Goal: Complete application form

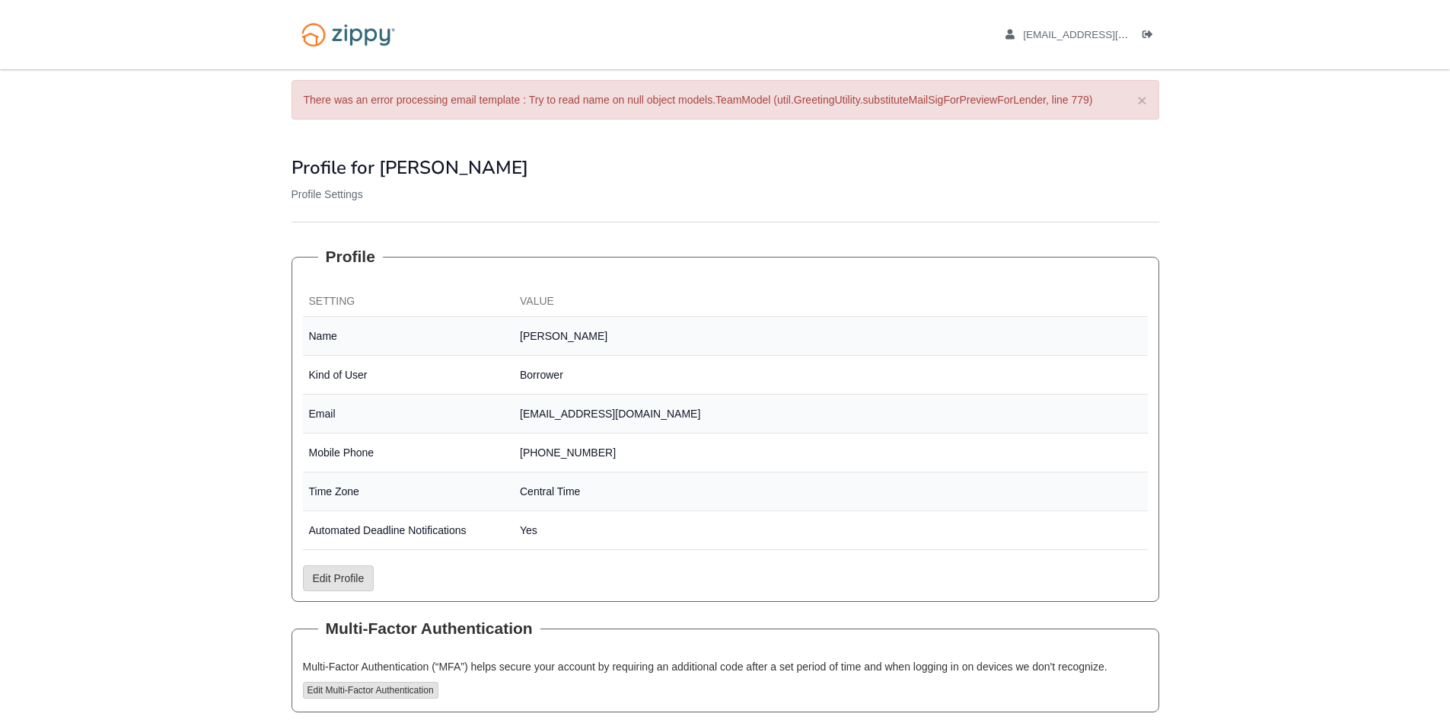
click at [1138, 35] on ul "myrandanevins@gmail.com Logout" at bounding box center [1074, 34] width 171 height 14
click at [1064, 35] on span "[EMAIL_ADDRESS][DOMAIN_NAME]" at bounding box center [1110, 34] width 174 height 11
click at [1144, 34] on icon "Log out" at bounding box center [1148, 35] width 11 height 11
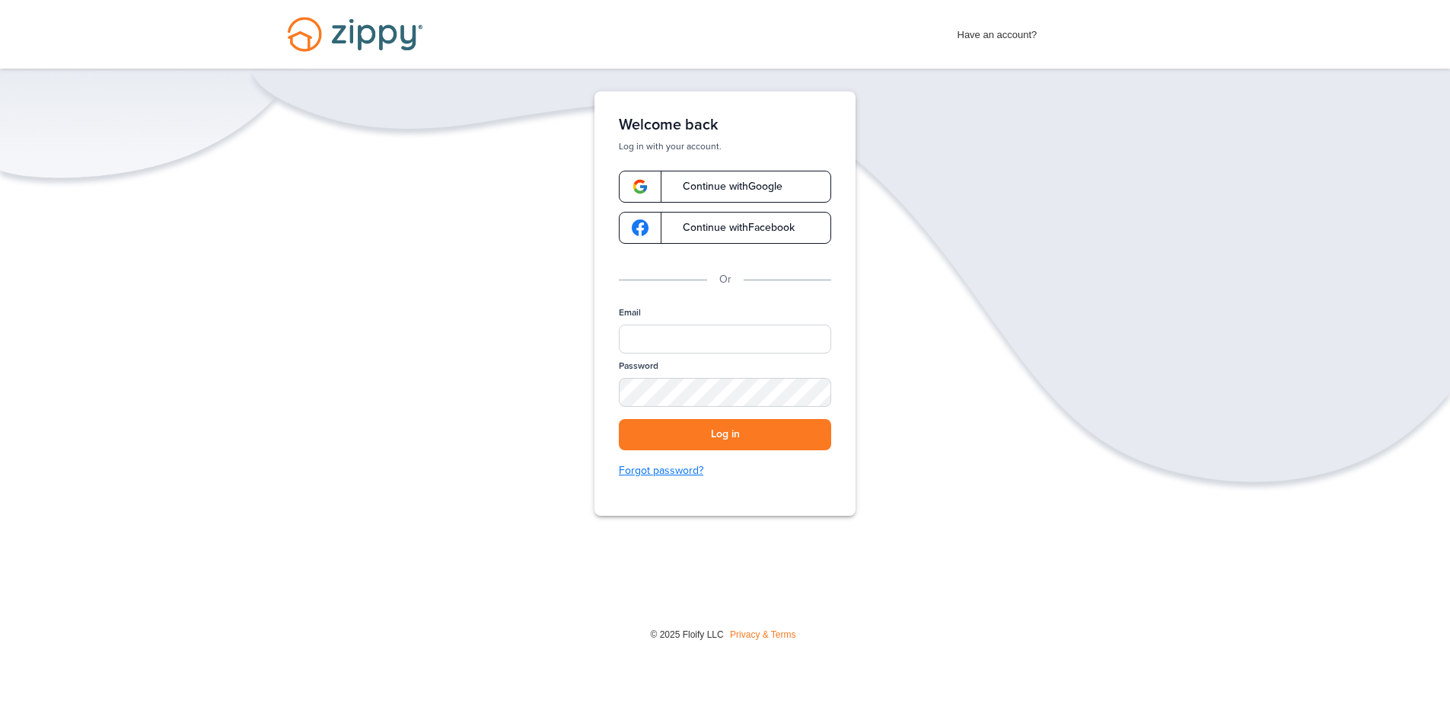
click at [694, 470] on link "Forgot password?" at bounding box center [725, 470] width 212 height 17
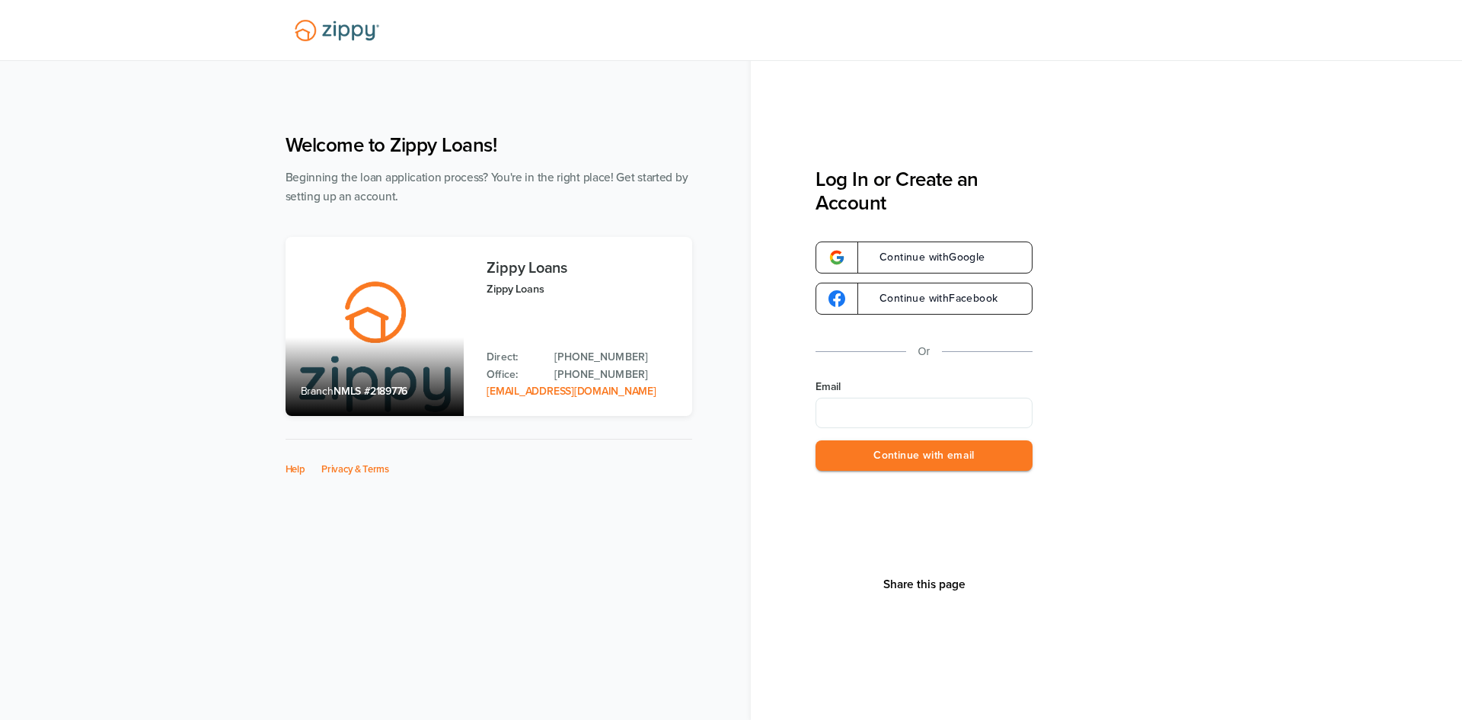
type input "**********"
click at [951, 453] on button "Continue with email" at bounding box center [923, 455] width 217 height 31
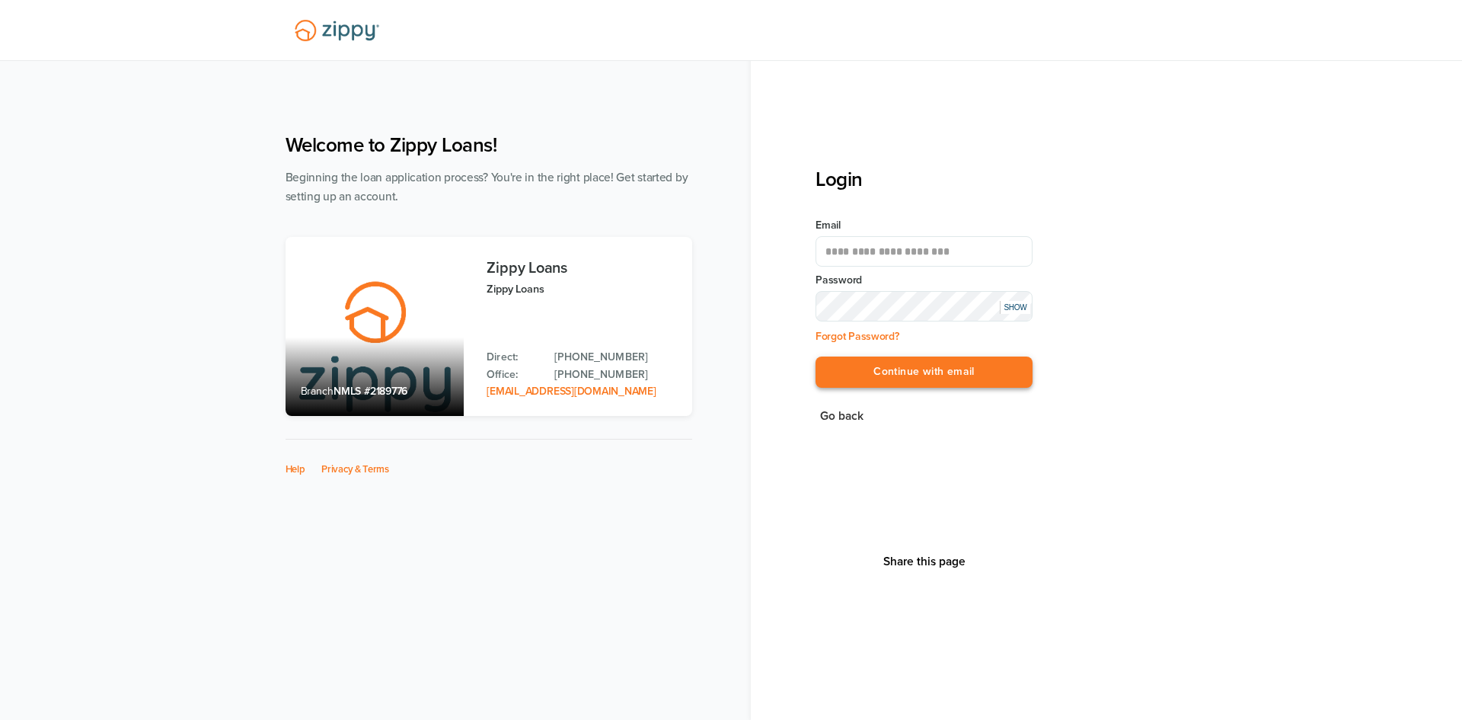
click at [893, 365] on button "Continue with email" at bounding box center [923, 371] width 217 height 31
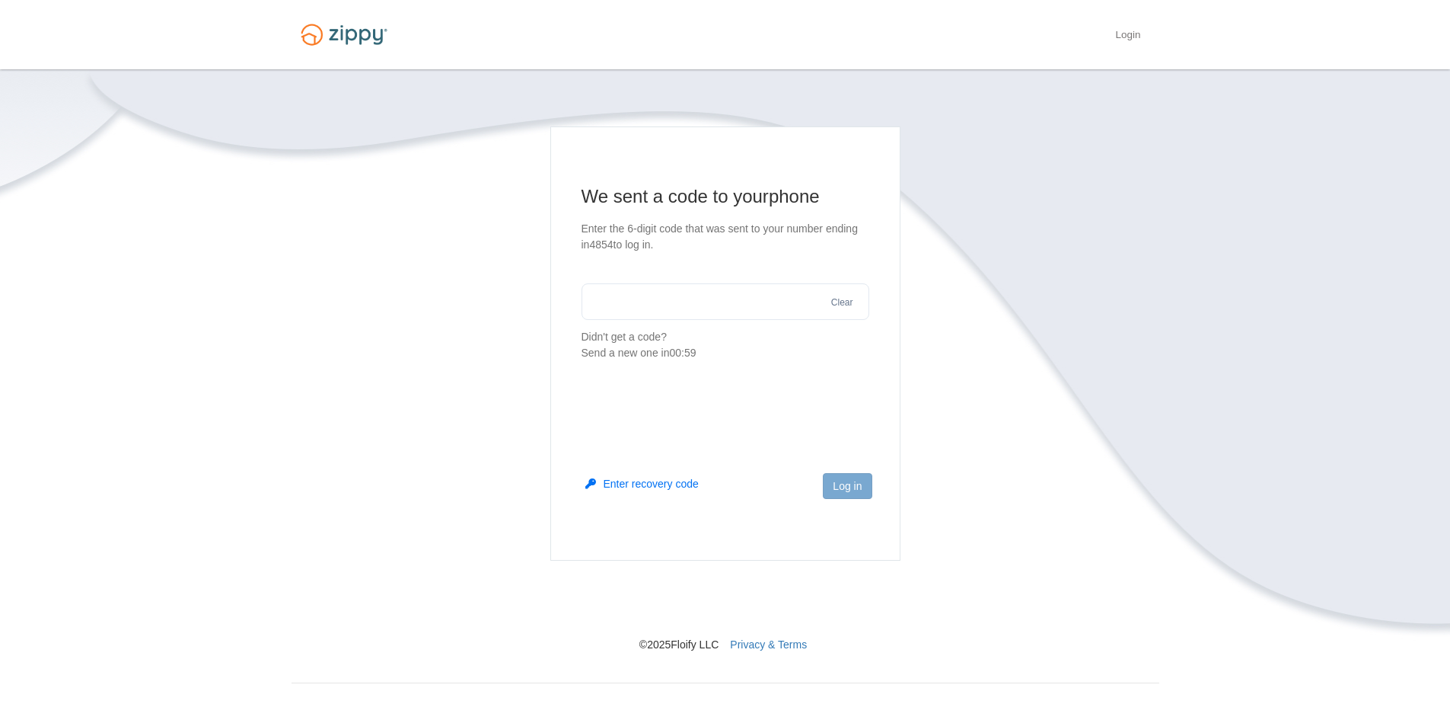
click at [755, 295] on input "text" at bounding box center [726, 301] width 288 height 37
type input "******"
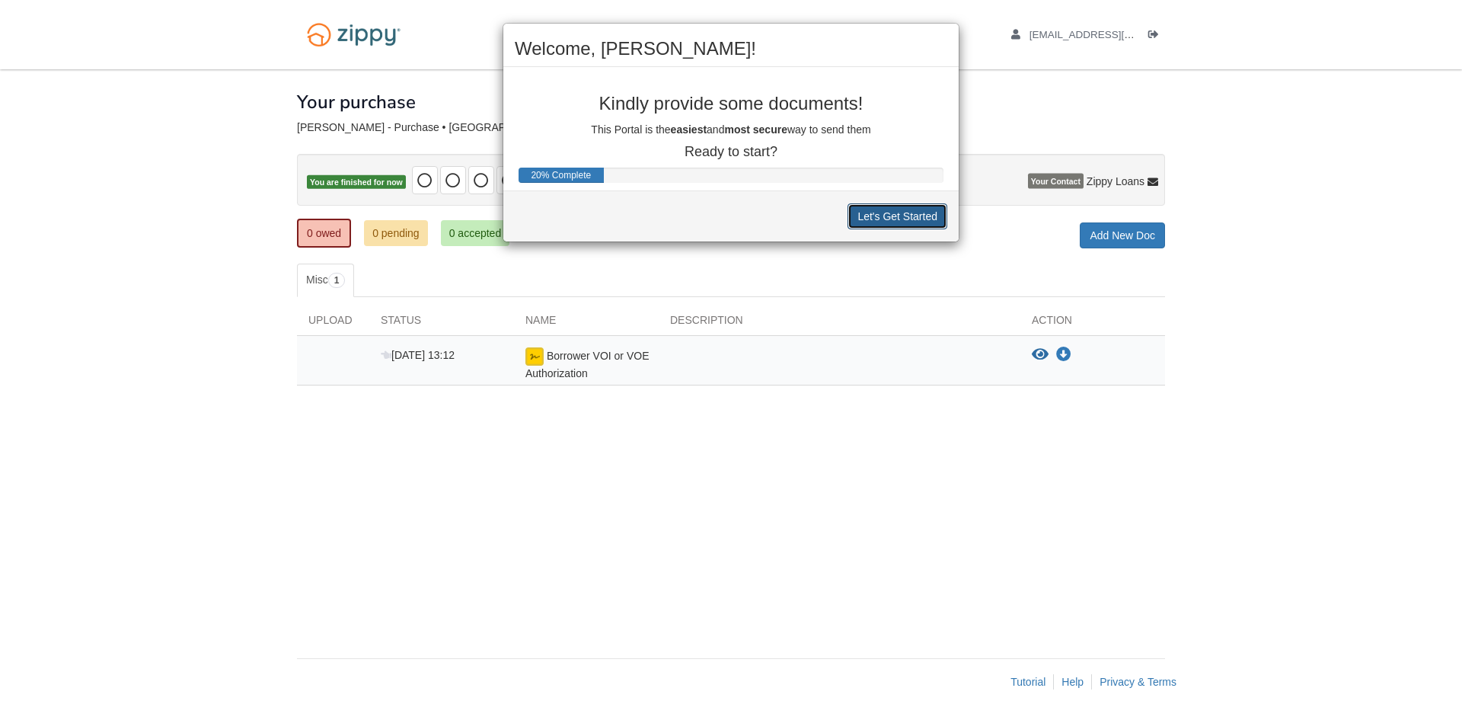
click at [886, 218] on button "Let's Get Started" at bounding box center [897, 216] width 100 height 26
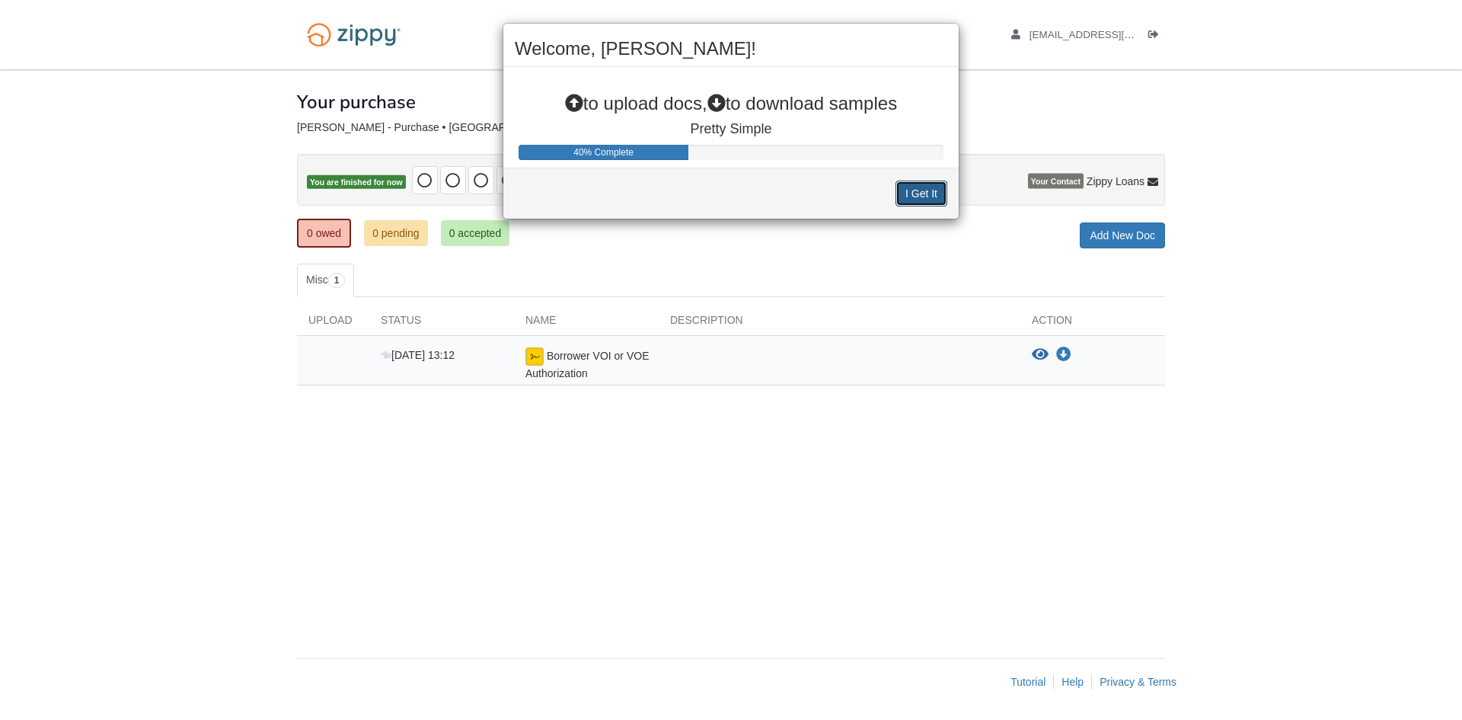
click at [910, 201] on button "I Get It" at bounding box center [921, 193] width 52 height 26
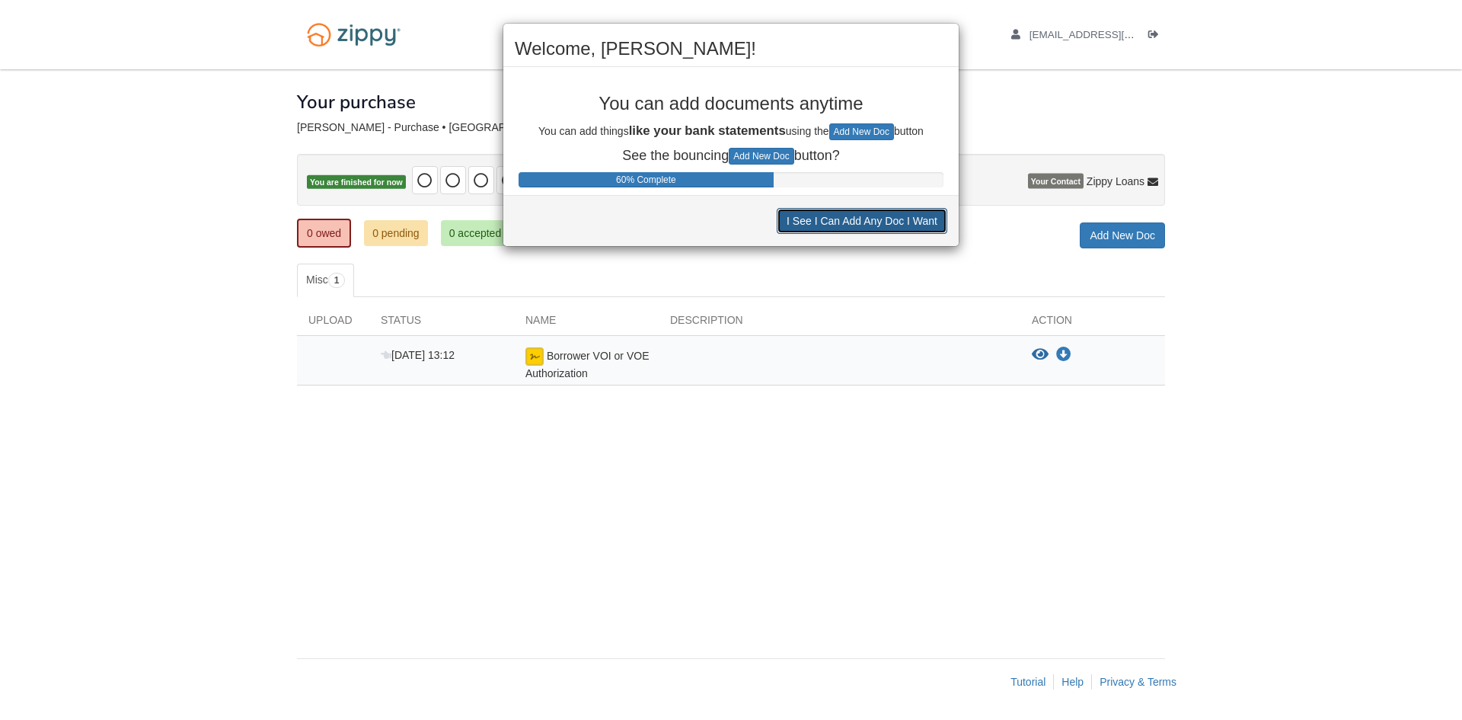
click at [908, 223] on button "I See I Can Add Any Doc I Want" at bounding box center [862, 221] width 171 height 26
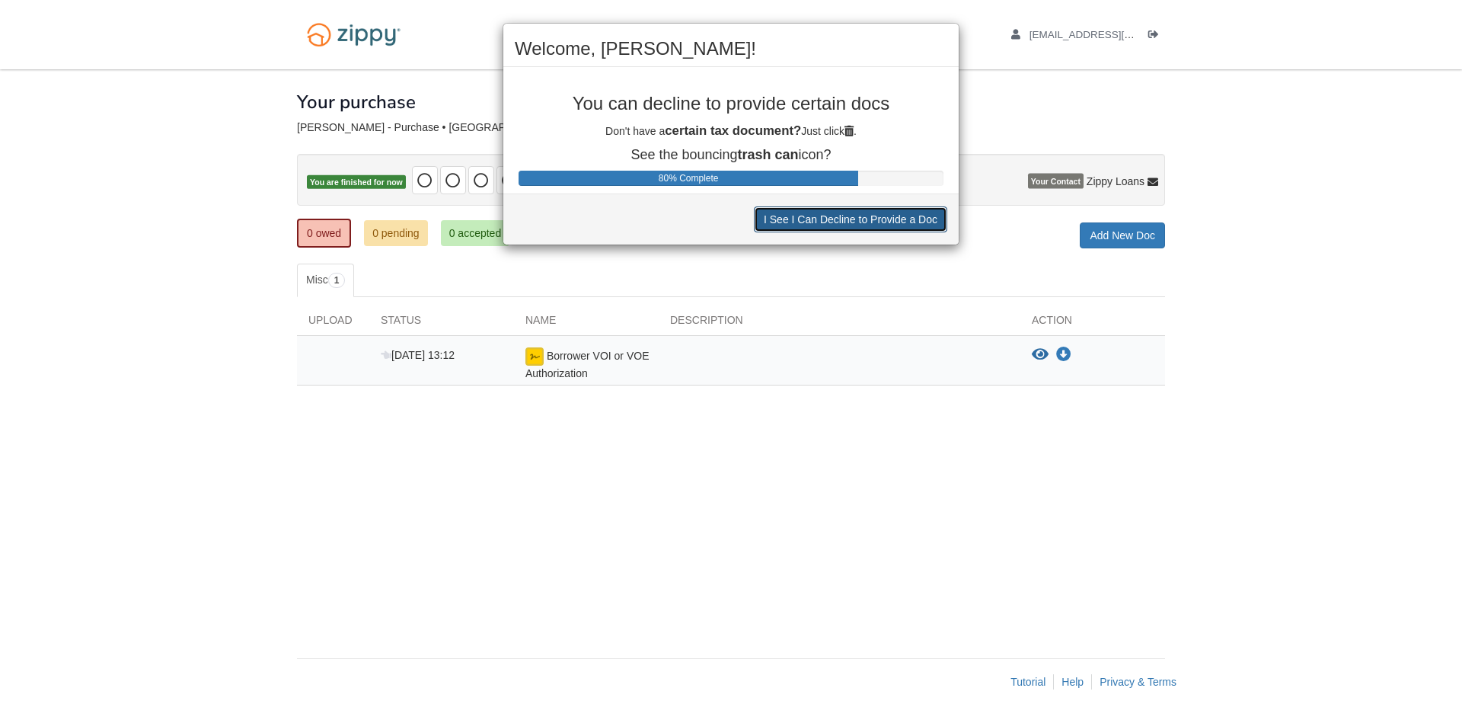
click at [906, 220] on button "I See I Can Decline to Provide a Doc" at bounding box center [850, 219] width 193 height 26
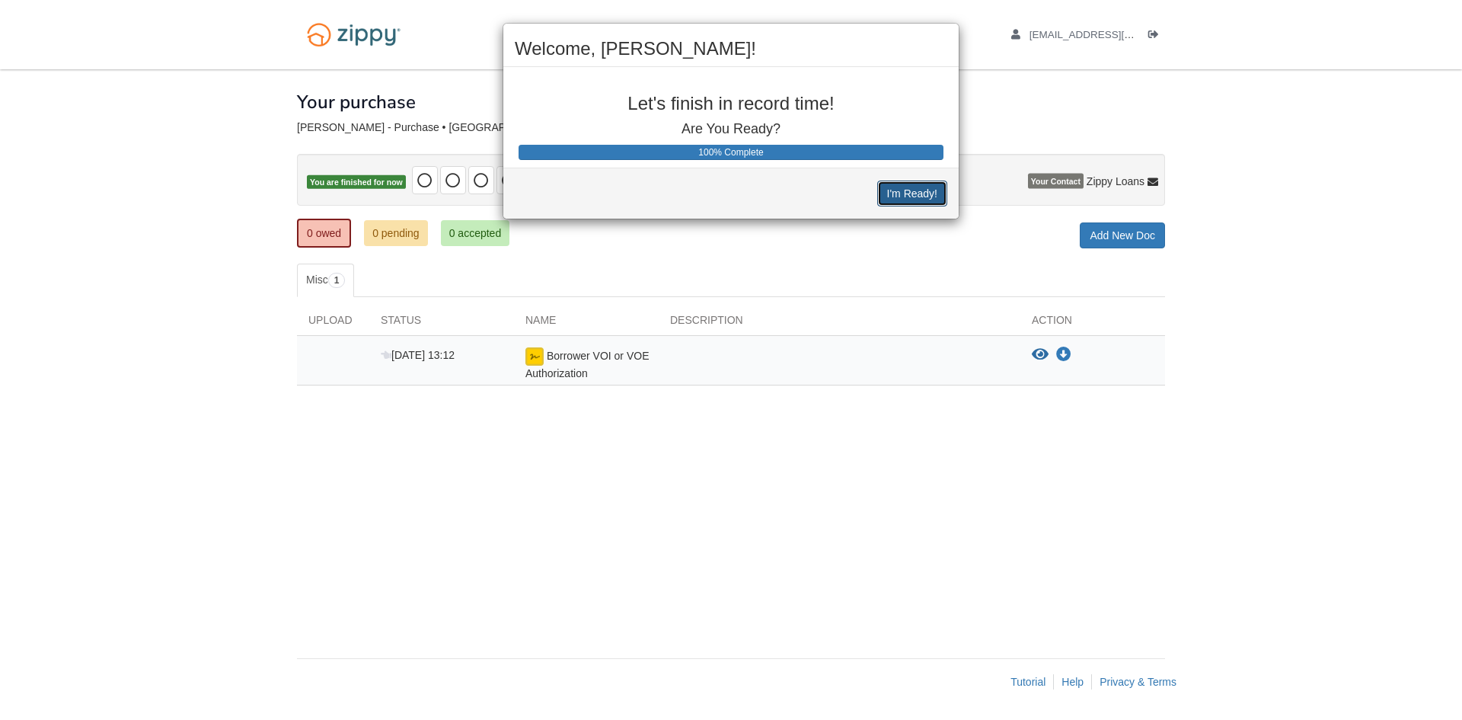
click at [915, 192] on button "I'm Ready!" at bounding box center [912, 193] width 70 height 26
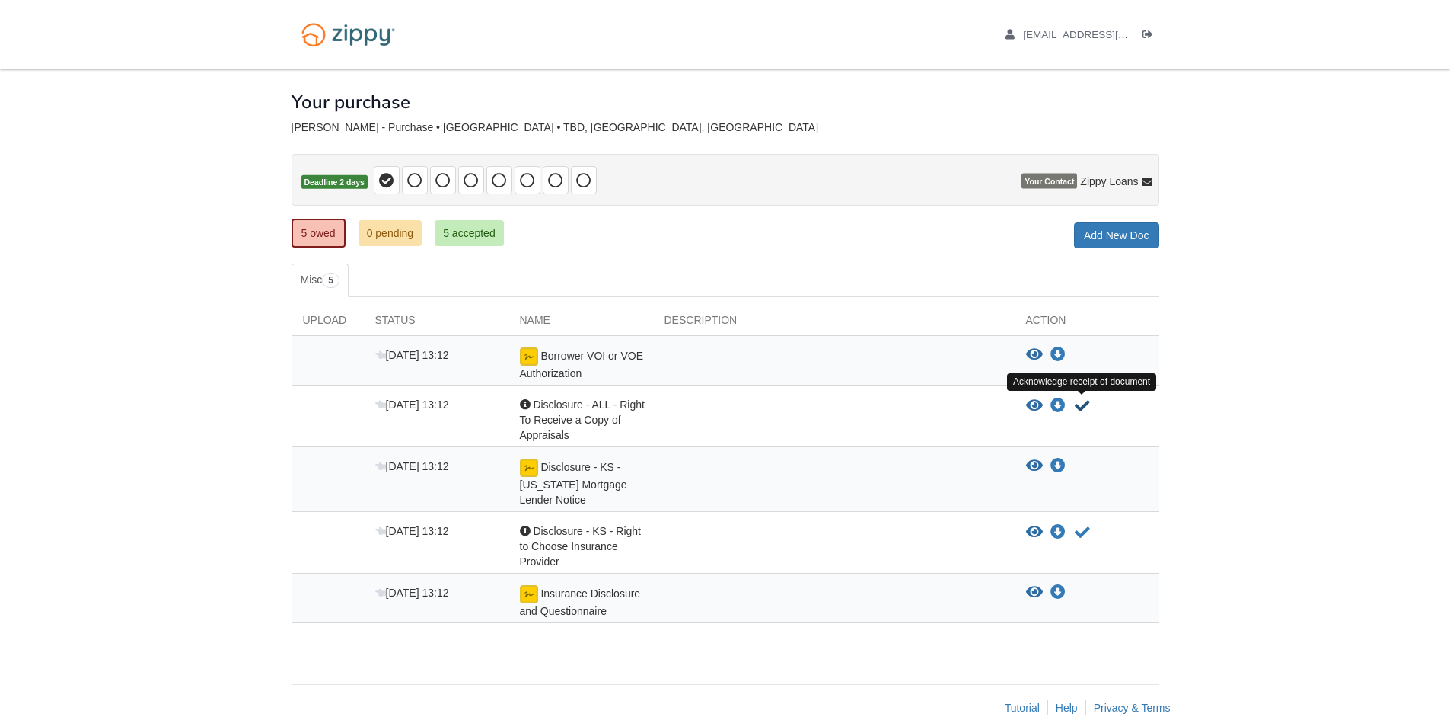
click at [1086, 406] on icon "Acknowledge receipt of document" at bounding box center [1082, 405] width 15 height 15
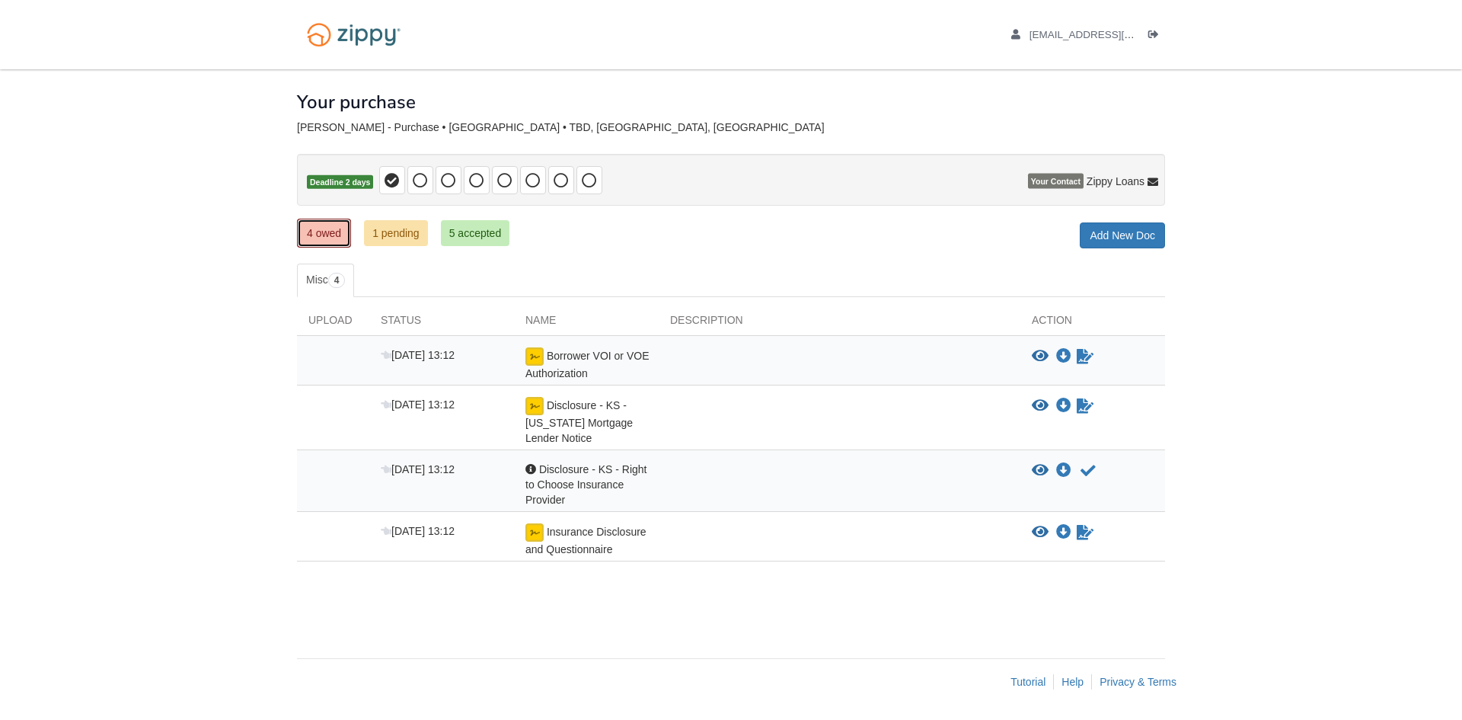
click at [340, 235] on link "4 owed" at bounding box center [324, 233] width 54 height 29
click at [1090, 359] on icon "Sign Form" at bounding box center [1085, 356] width 17 height 15
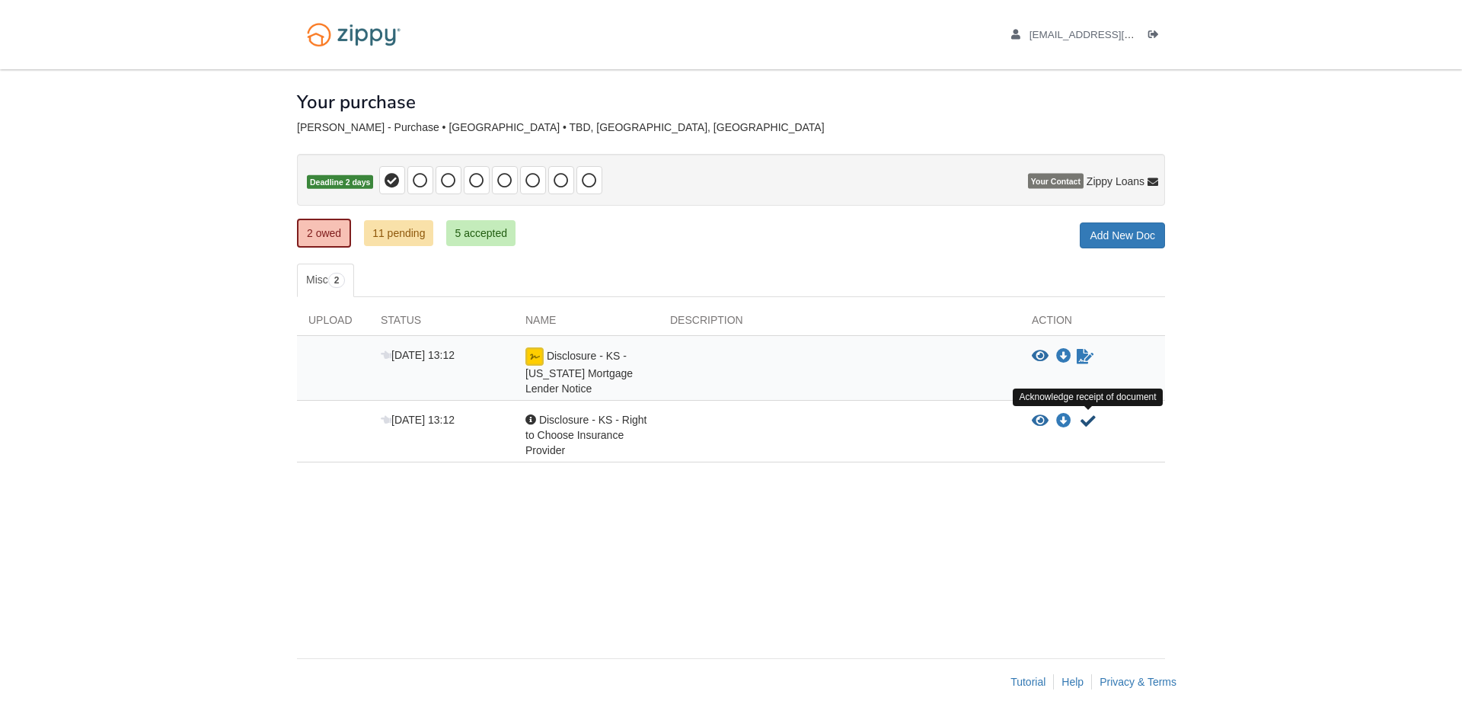
click at [1092, 420] on icon "Acknowledge receipt of document" at bounding box center [1087, 420] width 15 height 15
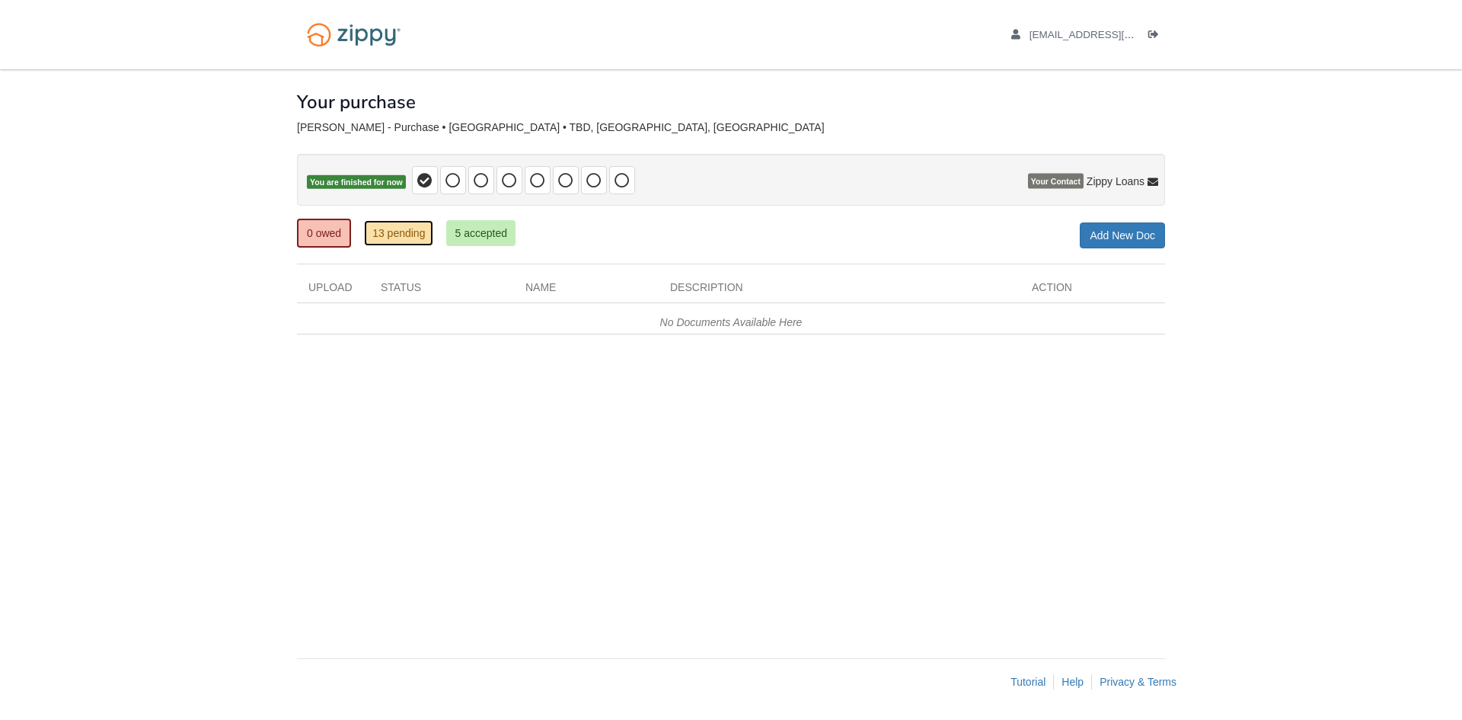
click at [413, 235] on link "13 pending" at bounding box center [398, 233] width 69 height 26
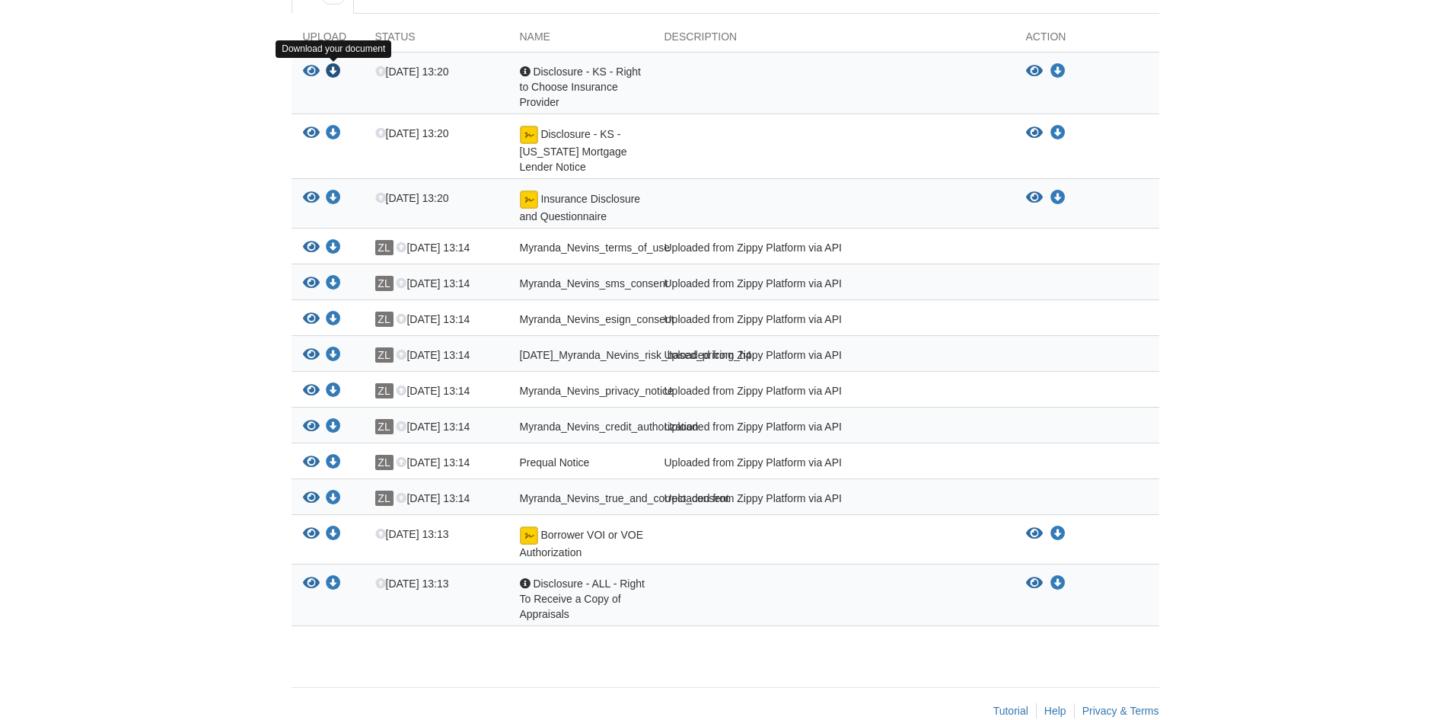
scroll to position [305, 0]
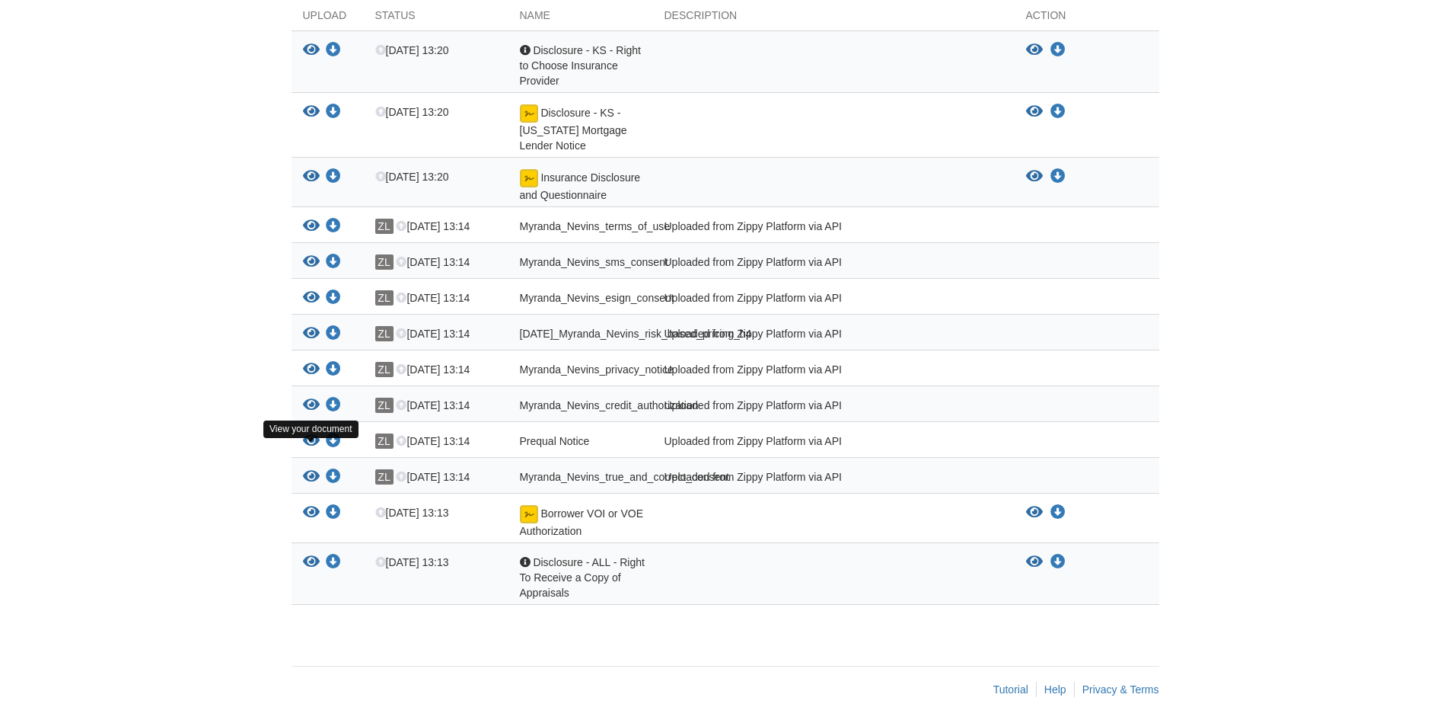
click at [314, 448] on icon "View Prequal Notice" at bounding box center [311, 440] width 17 height 15
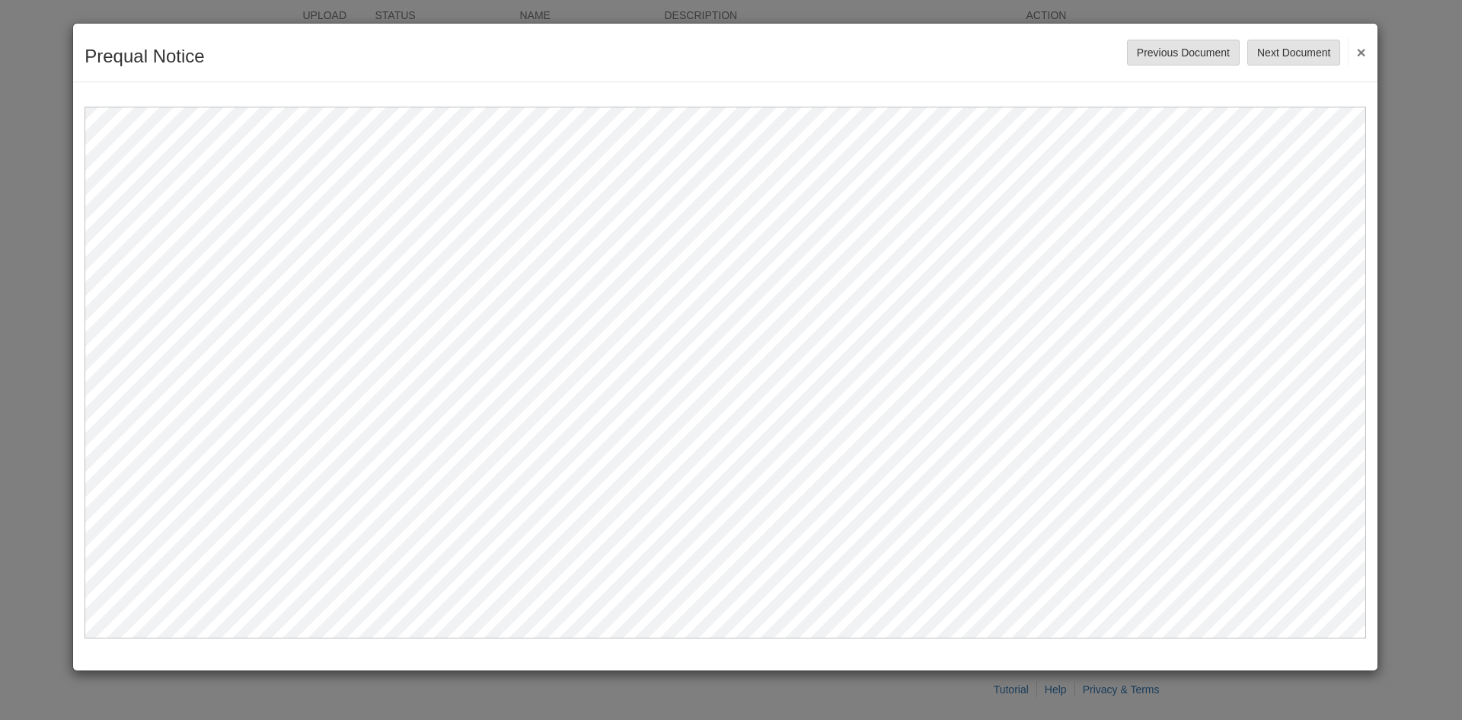
click at [1354, 46] on button "×" at bounding box center [1357, 51] width 18 height 27
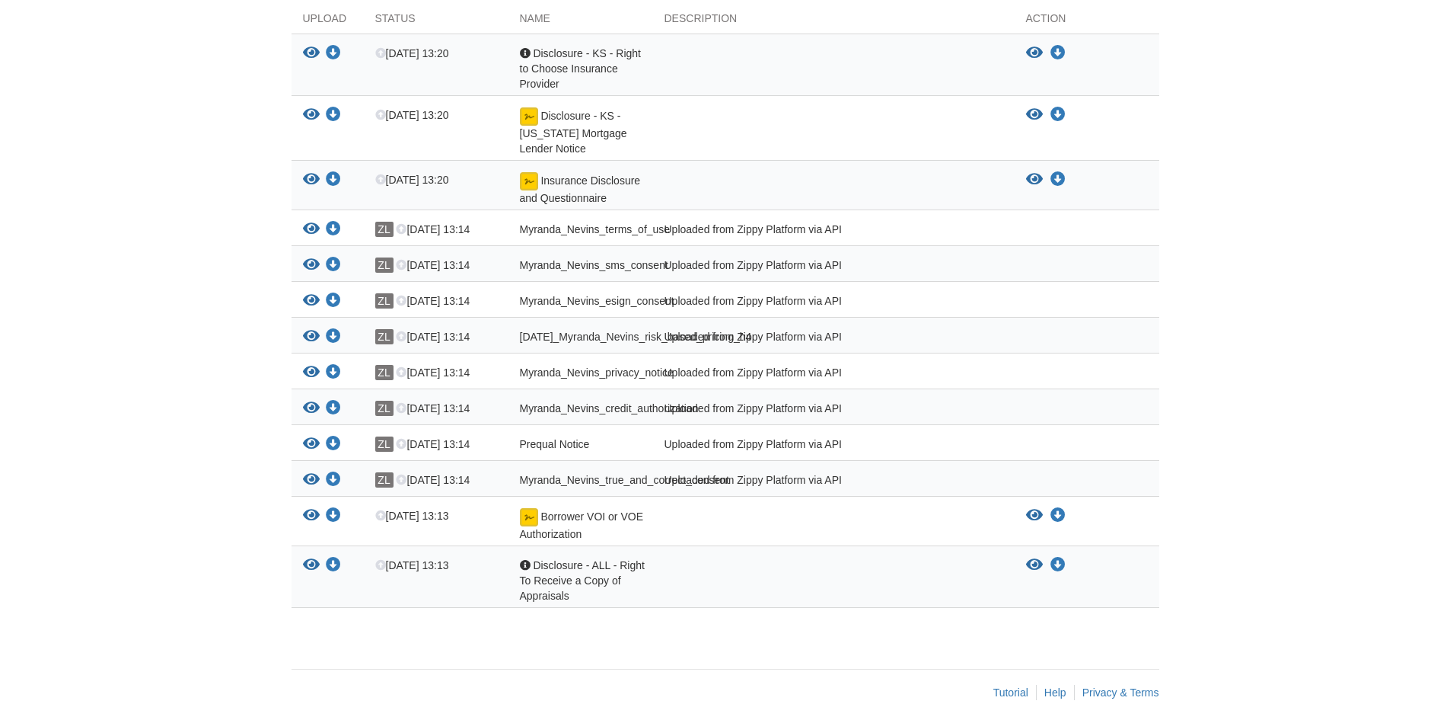
scroll to position [0, 0]
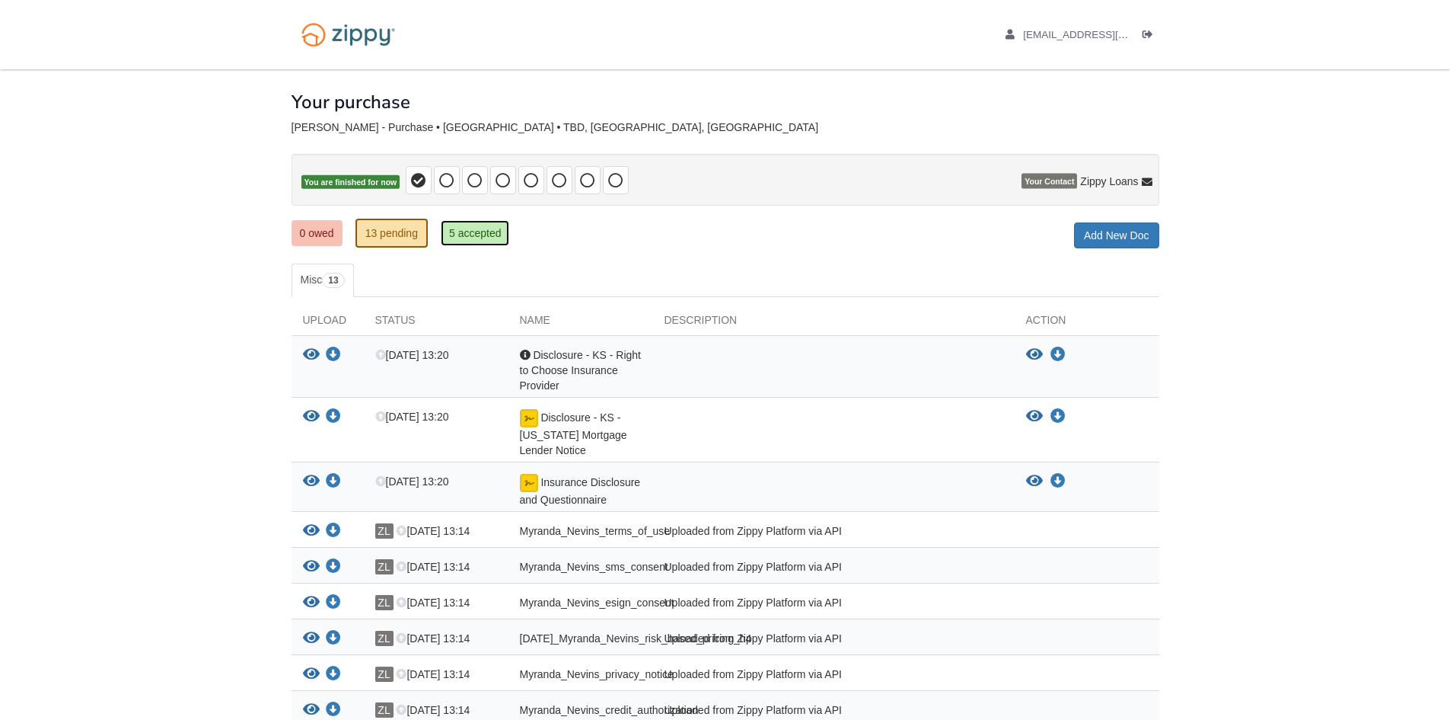
click at [483, 228] on link "5 accepted" at bounding box center [475, 233] width 69 height 26
